Goal: Navigation & Orientation: Go to known website

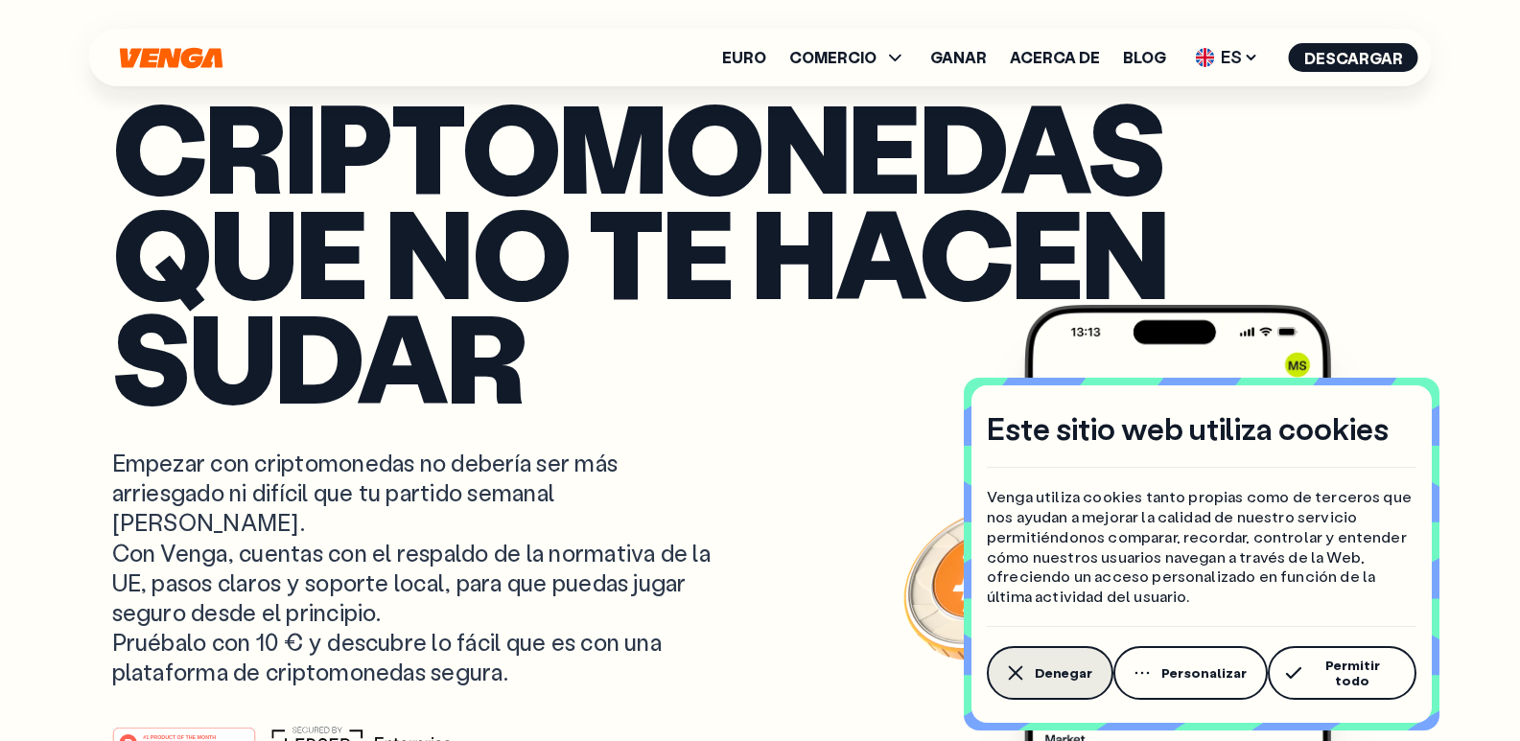
click at [1065, 679] on font "Denegar" at bounding box center [1064, 673] width 58 height 18
